Goal: Navigation & Orientation: Find specific page/section

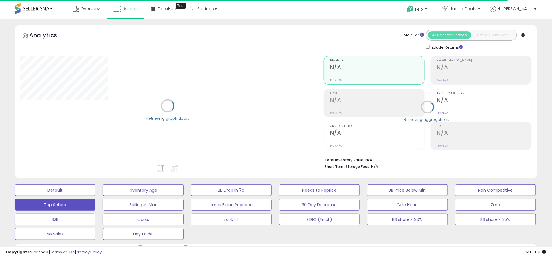
select select "**"
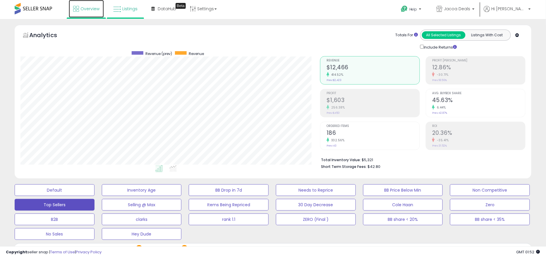
click at [97, 11] on span "Overview" at bounding box center [89, 9] width 19 height 6
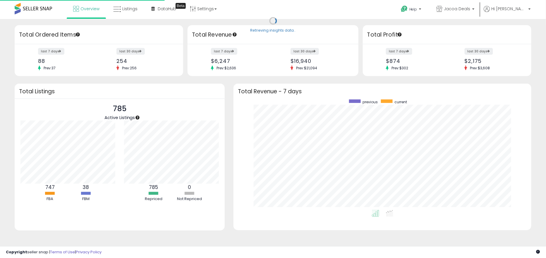
scroll to position [110, 286]
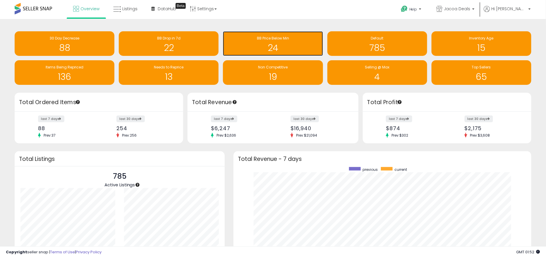
click at [282, 45] on h1 "24" at bounding box center [273, 48] width 94 height 10
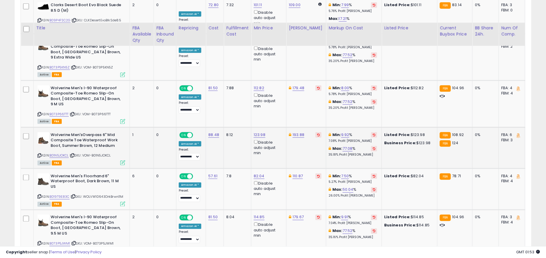
scroll to position [1074, 0]
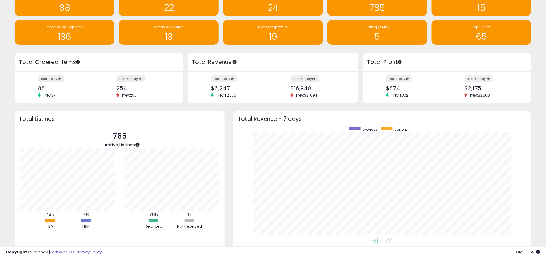
scroll to position [70, 0]
